Goal: Information Seeking & Learning: Check status

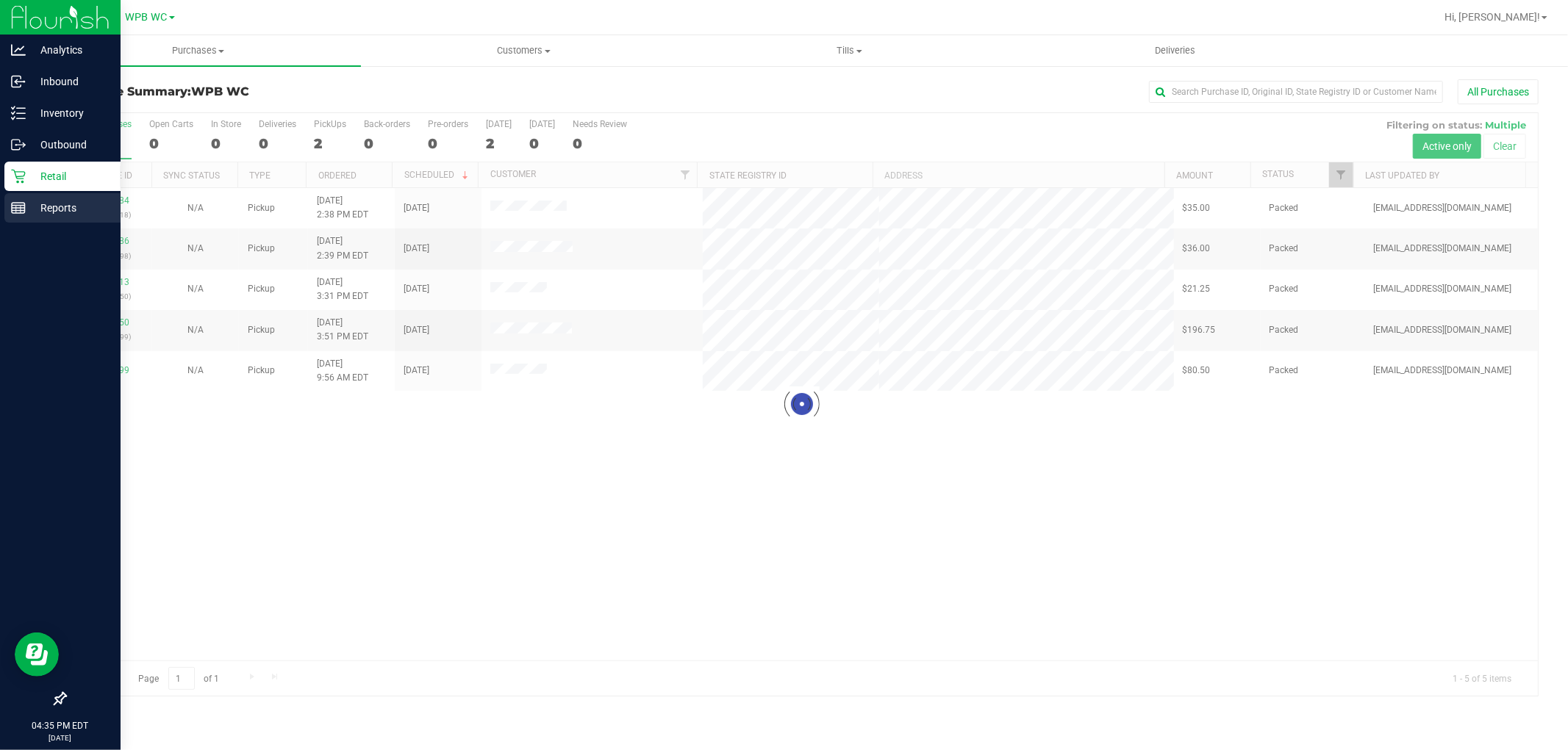
click at [31, 210] on p "Reports" at bounding box center [69, 208] width 88 height 17
click at [39, 223] on link "Reports" at bounding box center [60, 209] width 121 height 32
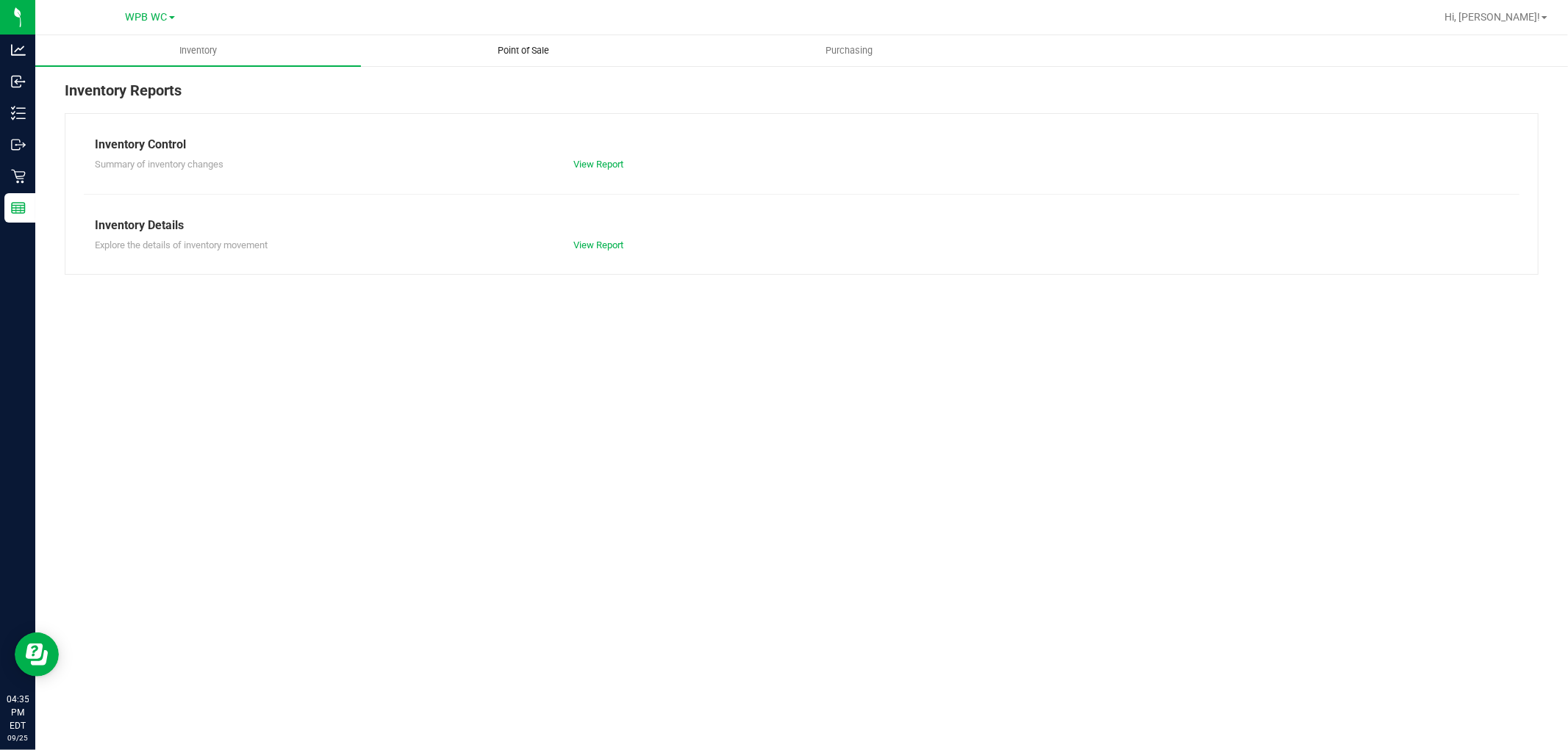
click at [534, 60] on uib-tab-heading "Point of Sale" at bounding box center [523, 50] width 324 height 29
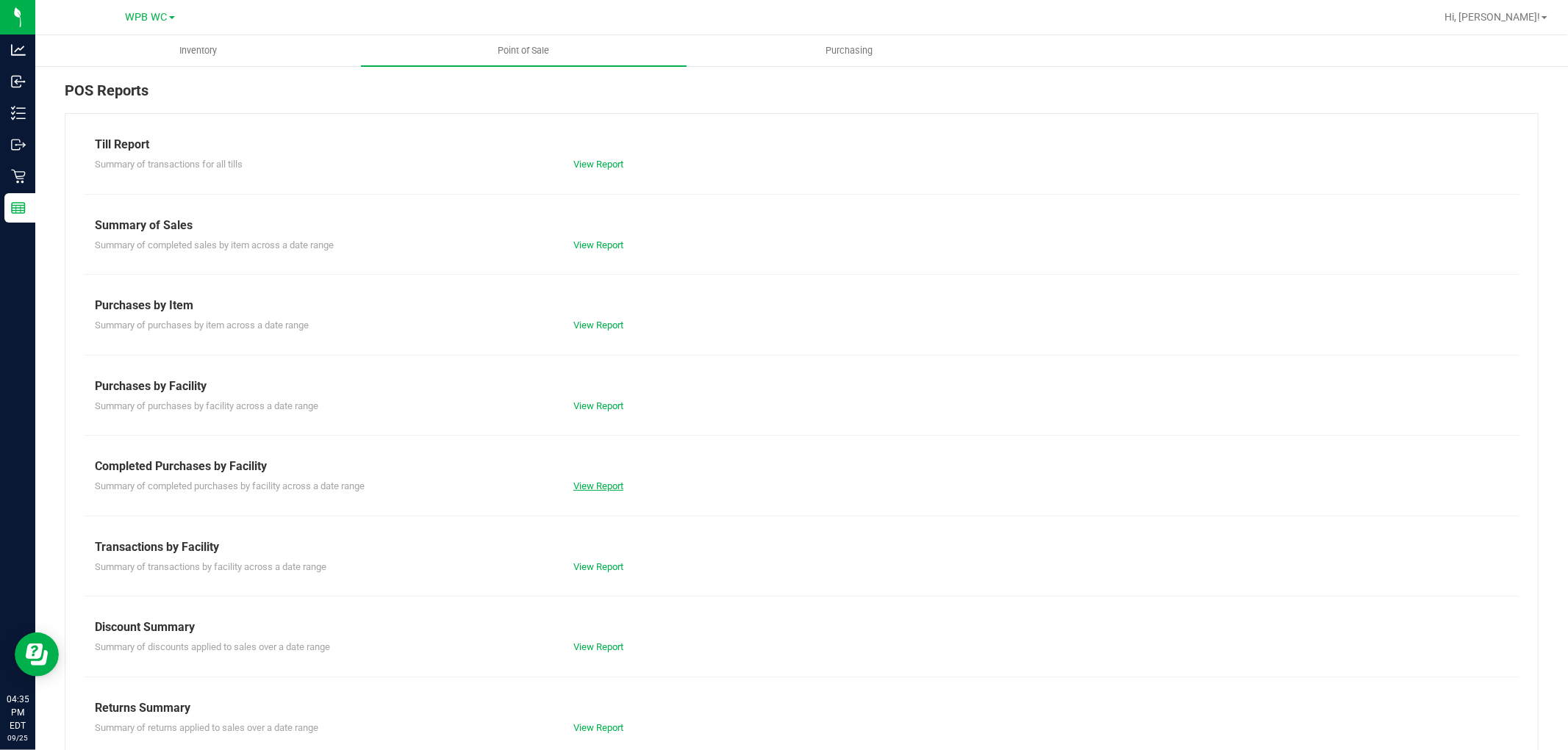
click at [585, 490] on link "View Report" at bounding box center [598, 486] width 50 height 11
